Goal: Information Seeking & Learning: Learn about a topic

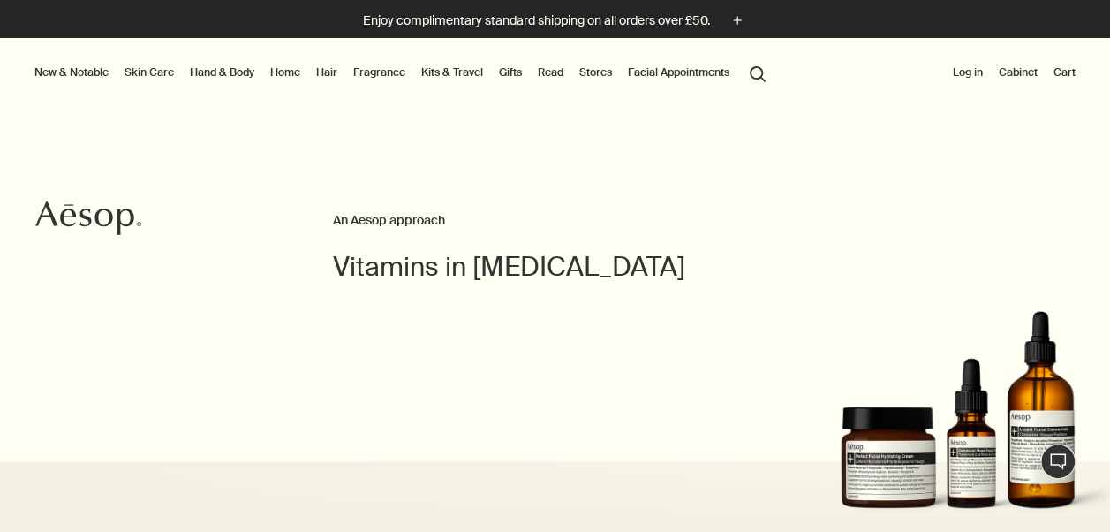
click at [766, 71] on button "search Search" at bounding box center [758, 73] width 32 height 34
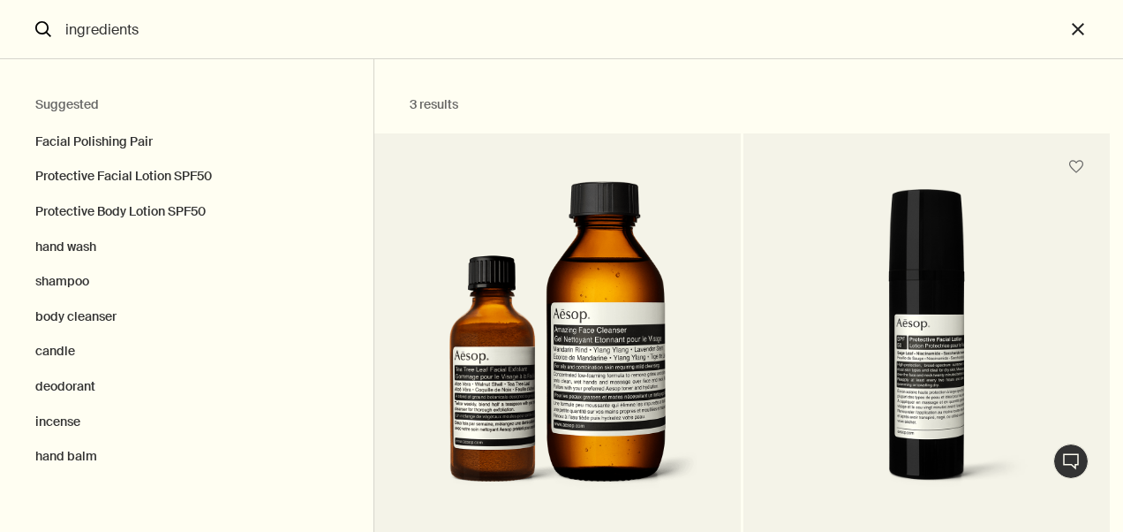
type input "ingredients"
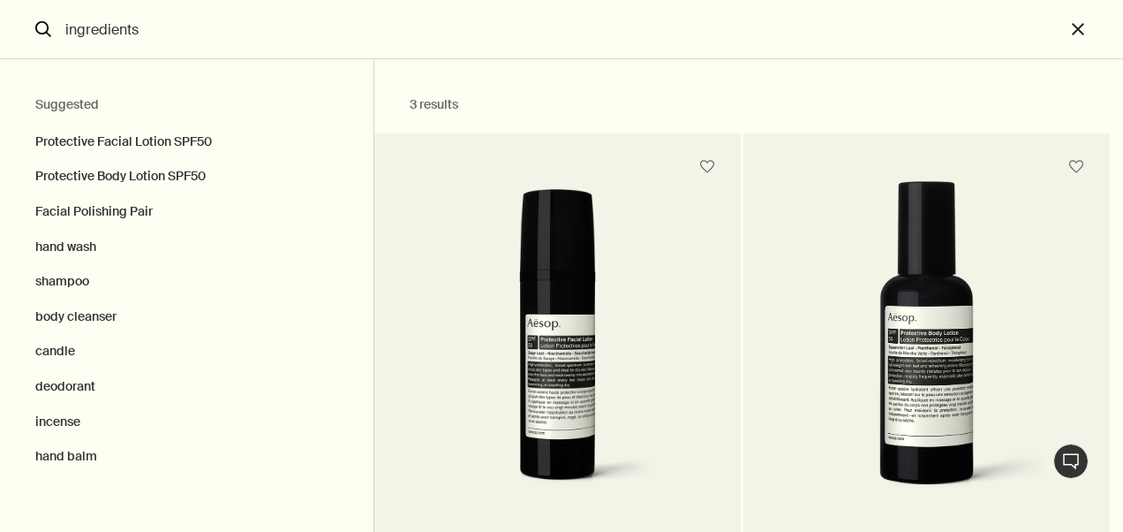
click at [255, 37] on input "ingredients" at bounding box center [561, 29] width 1007 height 58
